Goal: Find specific page/section: Find specific page/section

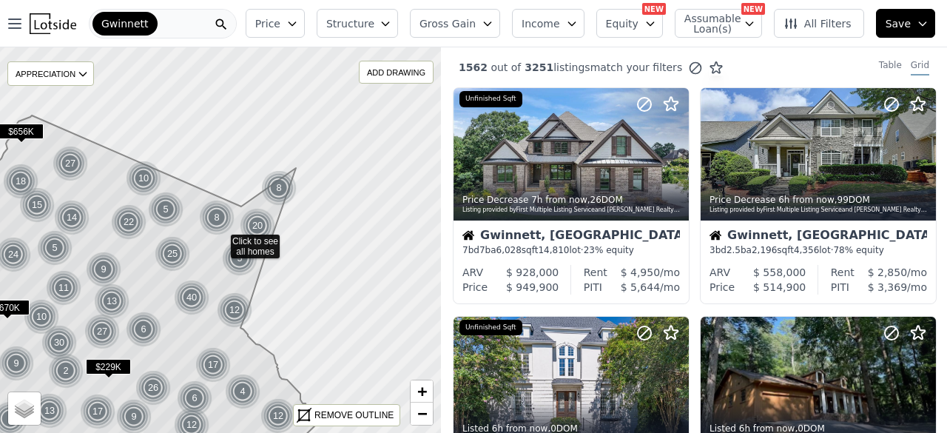
click at [229, 17] on icon at bounding box center [221, 24] width 15 height 15
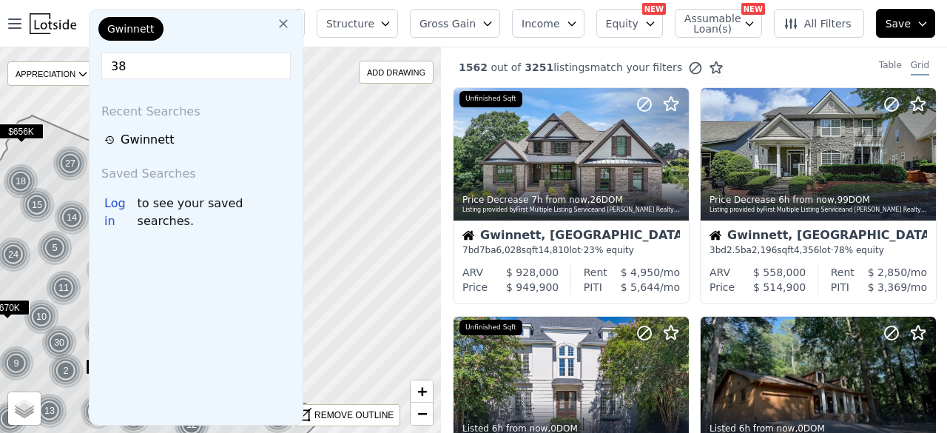
type input "3"
type input "d"
click at [424, 98] on icon at bounding box center [219, 240] width 533 height 467
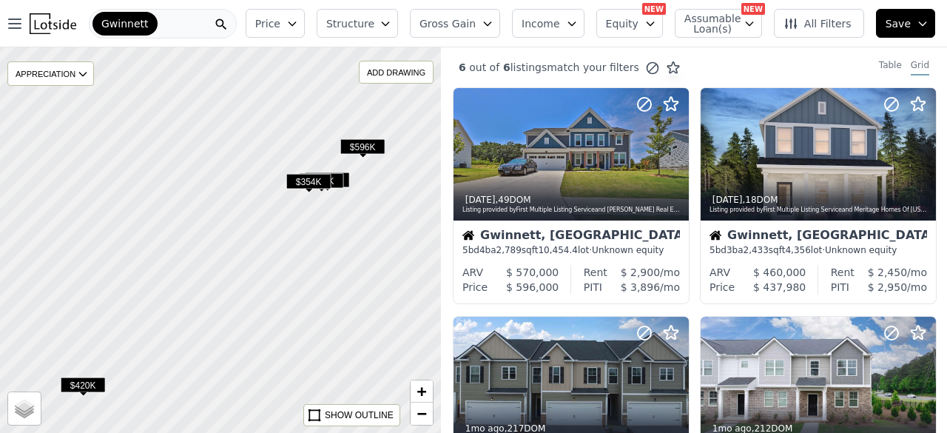
click at [183, 194] on div at bounding box center [220, 240] width 529 height 462
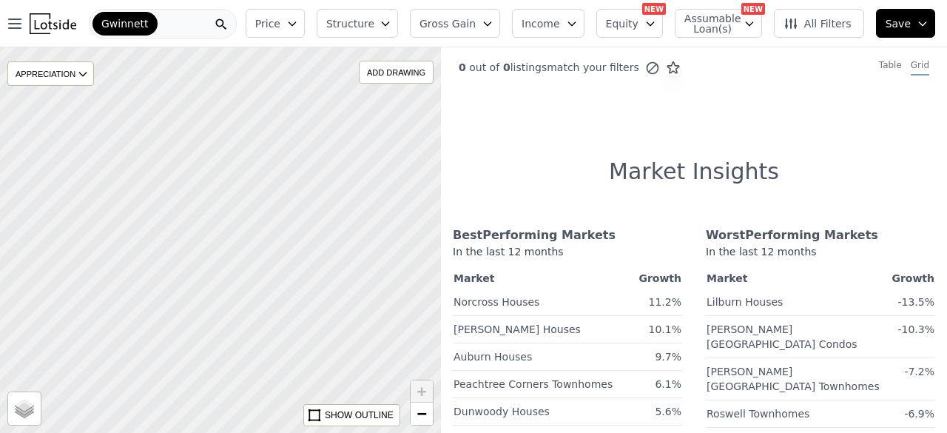
click at [311, 301] on div at bounding box center [220, 240] width 529 height 462
click at [302, 294] on div at bounding box center [220, 240] width 529 height 462
click at [296, 285] on div at bounding box center [220, 240] width 529 height 462
